Goal: Information Seeking & Learning: Check status

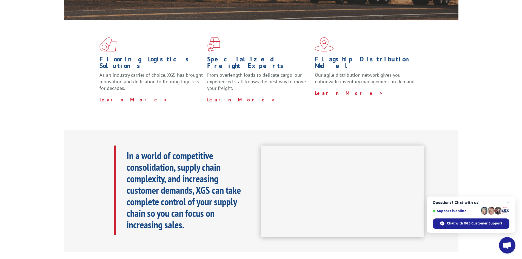
scroll to position [31, 0]
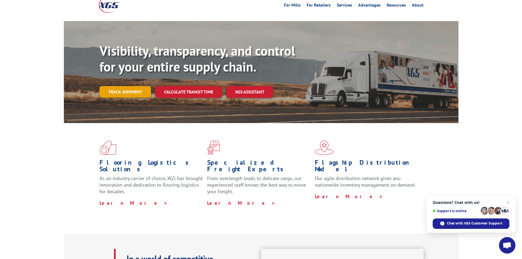
click at [132, 86] on link "Track shipment" at bounding box center [125, 92] width 52 height 12
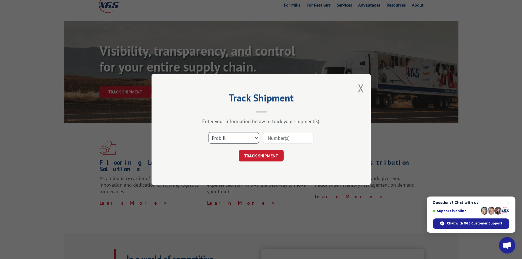
click at [256, 135] on select "Select category... Probill BOL PO" at bounding box center [233, 138] width 50 height 12
select select "po"
click at [208, 132] on select "Select category... Probill BOL PO" at bounding box center [233, 138] width 50 height 12
click at [270, 139] on input at bounding box center [288, 138] width 50 height 12
paste input "[PHONE_NUMBER]"
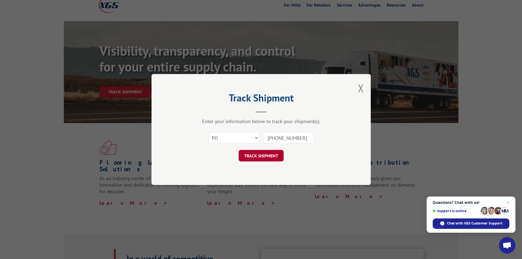
type input "[PHONE_NUMBER]"
click at [265, 156] on button "TRACK SHIPMENT" at bounding box center [261, 156] width 45 height 12
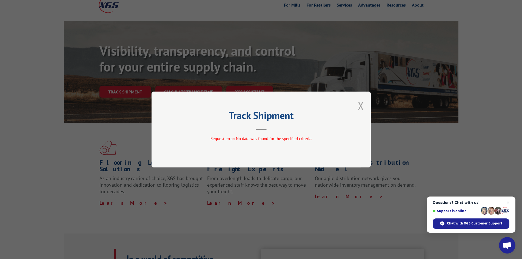
click at [359, 103] on button "Close modal" at bounding box center [361, 105] width 6 height 15
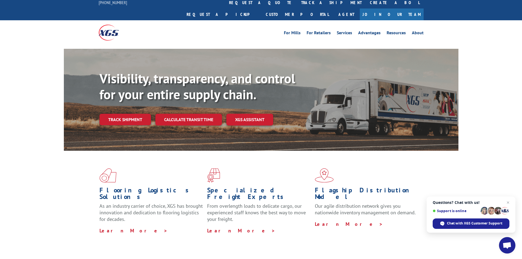
scroll to position [0, 0]
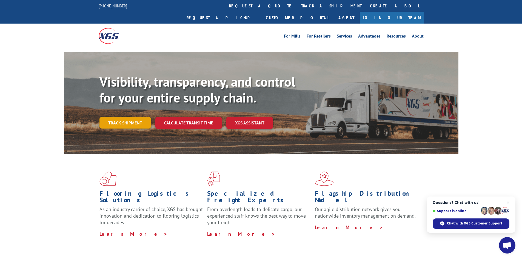
click at [122, 117] on link "Track shipment" at bounding box center [125, 123] width 52 height 12
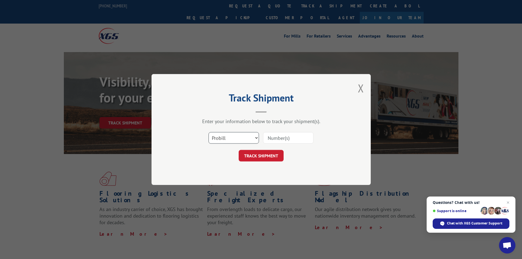
click at [255, 135] on select "Select category... Probill BOL PO" at bounding box center [233, 138] width 50 height 12
select select "bol"
click at [208, 132] on select "Select category... Probill BOL PO" at bounding box center [233, 138] width 50 height 12
click at [278, 138] on input at bounding box center [288, 138] width 50 height 12
type input "[PHONE_NUMBER]"
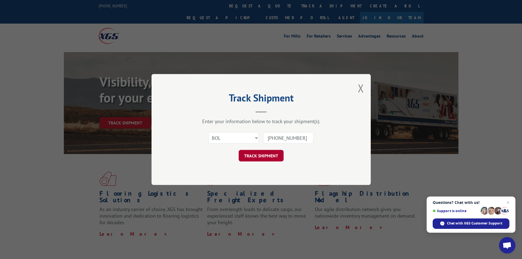
click at [250, 154] on button "TRACK SHIPMENT" at bounding box center [261, 156] width 45 height 12
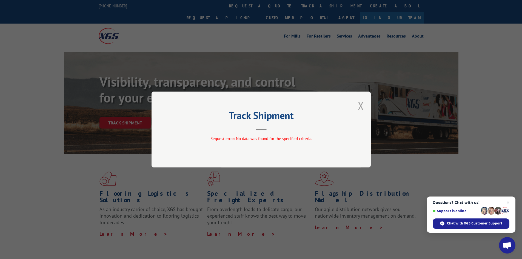
click at [358, 104] on button "Close modal" at bounding box center [361, 105] width 6 height 15
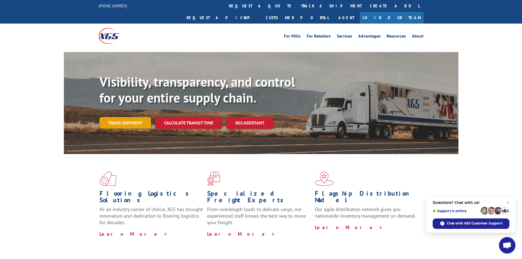
click at [125, 117] on link "Track shipment" at bounding box center [125, 123] width 52 height 12
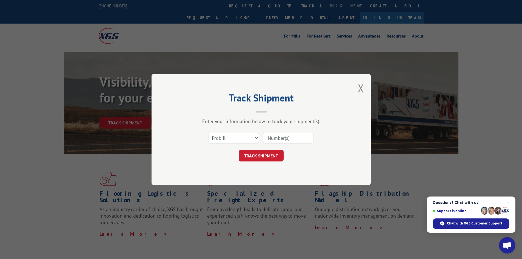
click at [275, 139] on input at bounding box center [288, 138] width 50 height 12
type input "[PHONE_NUMBER]"
click at [263, 159] on button "TRACK SHIPMENT" at bounding box center [261, 156] width 45 height 12
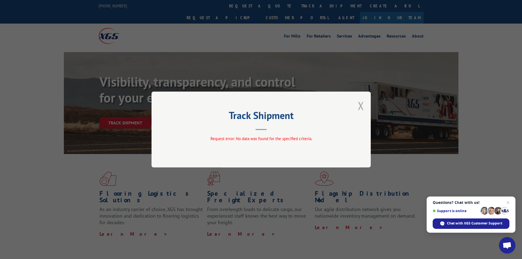
click at [363, 104] on button "Close modal" at bounding box center [361, 105] width 6 height 15
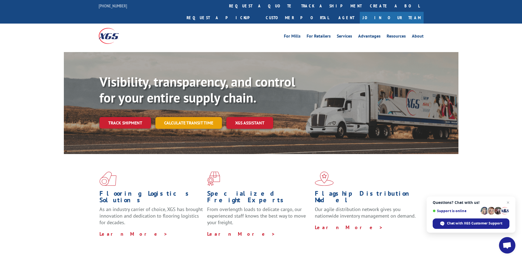
click at [190, 117] on link "Calculate transit time" at bounding box center [188, 123] width 67 height 12
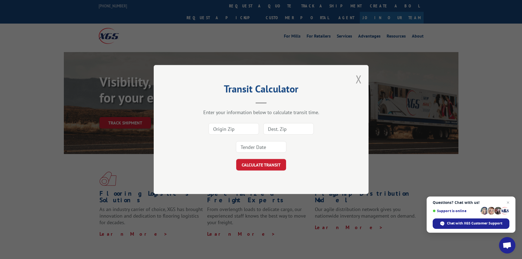
click at [360, 75] on button "Close modal" at bounding box center [359, 79] width 6 height 15
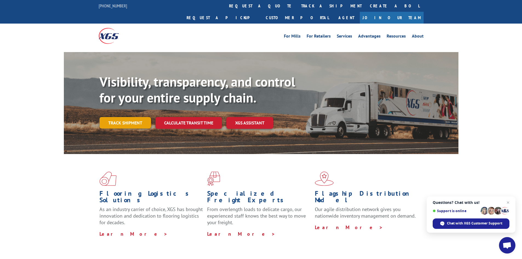
click at [133, 117] on link "Track shipment" at bounding box center [125, 123] width 52 height 12
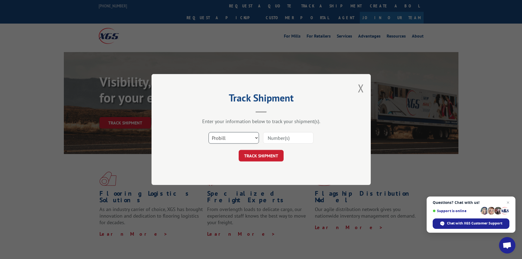
click at [226, 138] on select "Select category... Probill BOL PO" at bounding box center [233, 138] width 50 height 12
click at [208, 132] on select "Select category... Probill BOL PO" at bounding box center [233, 138] width 50 height 12
click at [256, 135] on select "Select category... Probill BOL PO" at bounding box center [233, 138] width 50 height 12
click at [244, 135] on select "Select category... Probill BOL PO" at bounding box center [233, 138] width 50 height 12
click at [208, 132] on select "Select category... Probill BOL PO" at bounding box center [233, 138] width 50 height 12
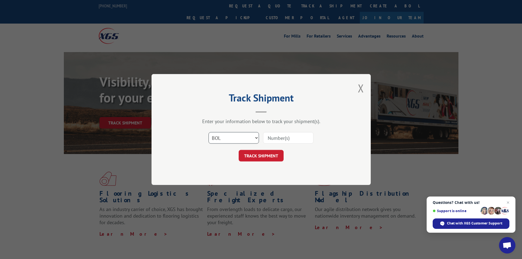
click at [235, 137] on select "Select category... Probill BOL PO" at bounding box center [233, 138] width 50 height 12
select select "po"
click at [208, 132] on select "Select category... Probill BOL PO" at bounding box center [233, 138] width 50 height 12
click at [274, 141] on input at bounding box center [288, 138] width 50 height 12
paste input "AWB#[PHONE_NUMBER]"
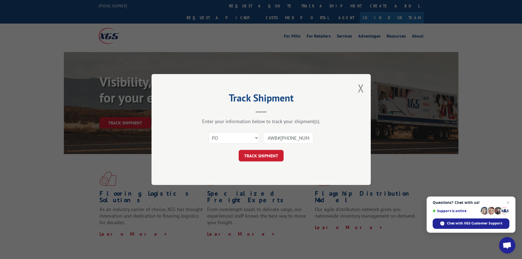
scroll to position [0, 4]
type input "AWB#[PHONE_NUMBER]"
click at [274, 155] on button "TRACK SHIPMENT" at bounding box center [261, 156] width 45 height 12
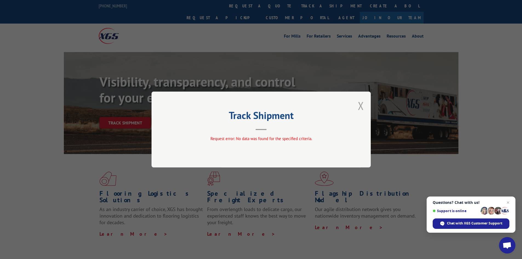
click at [359, 104] on button "Close modal" at bounding box center [361, 105] width 6 height 15
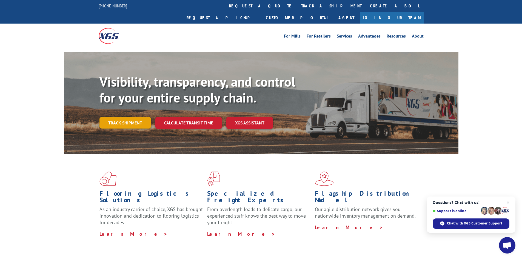
click at [127, 117] on link "Track shipment" at bounding box center [125, 123] width 52 height 12
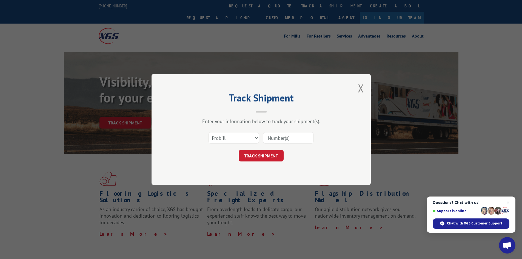
click at [273, 136] on input at bounding box center [288, 138] width 50 height 12
type input "[PHONE_NUMBER]"
click at [249, 154] on button "TRACK SHIPMENT" at bounding box center [261, 156] width 45 height 12
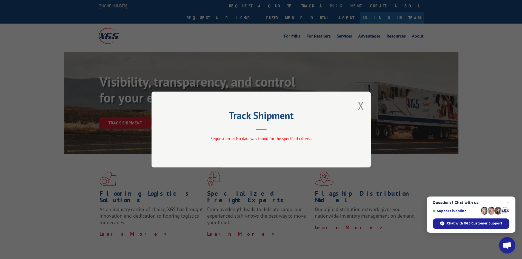
click at [254, 129] on header "Track Shipment" at bounding box center [261, 120] width 164 height 19
click at [361, 107] on button "Close modal" at bounding box center [361, 105] width 6 height 15
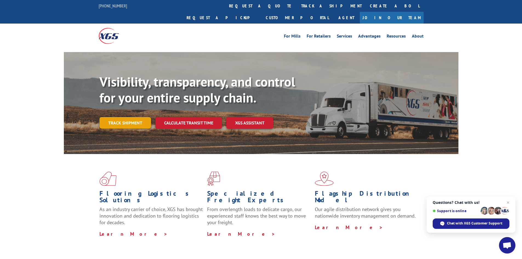
click at [127, 117] on link "Track shipment" at bounding box center [125, 123] width 52 height 12
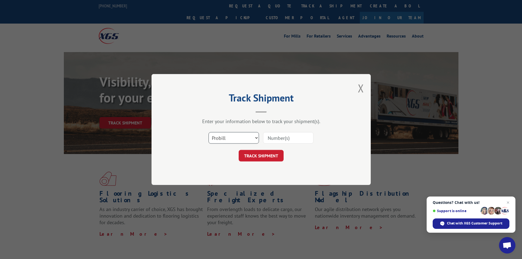
click at [222, 138] on select "Select category... Probill BOL PO" at bounding box center [233, 138] width 50 height 12
select select "po"
click at [208, 132] on select "Select category... Probill BOL PO" at bounding box center [233, 138] width 50 height 12
click at [279, 140] on input at bounding box center [288, 138] width 50 height 12
type input "[PHONE_NUMBER]"
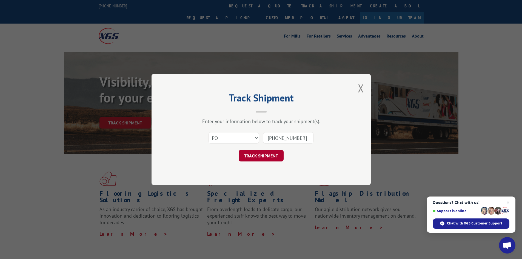
click at [255, 155] on button "TRACK SHIPMENT" at bounding box center [261, 156] width 45 height 12
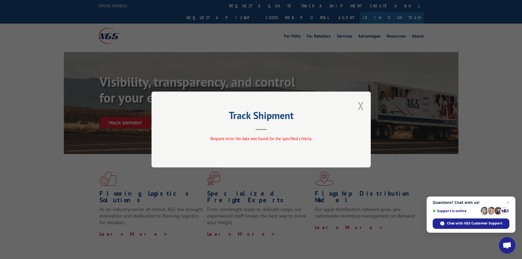
click at [361, 108] on button "Close modal" at bounding box center [361, 105] width 6 height 15
